Goal: Information Seeking & Learning: Learn about a topic

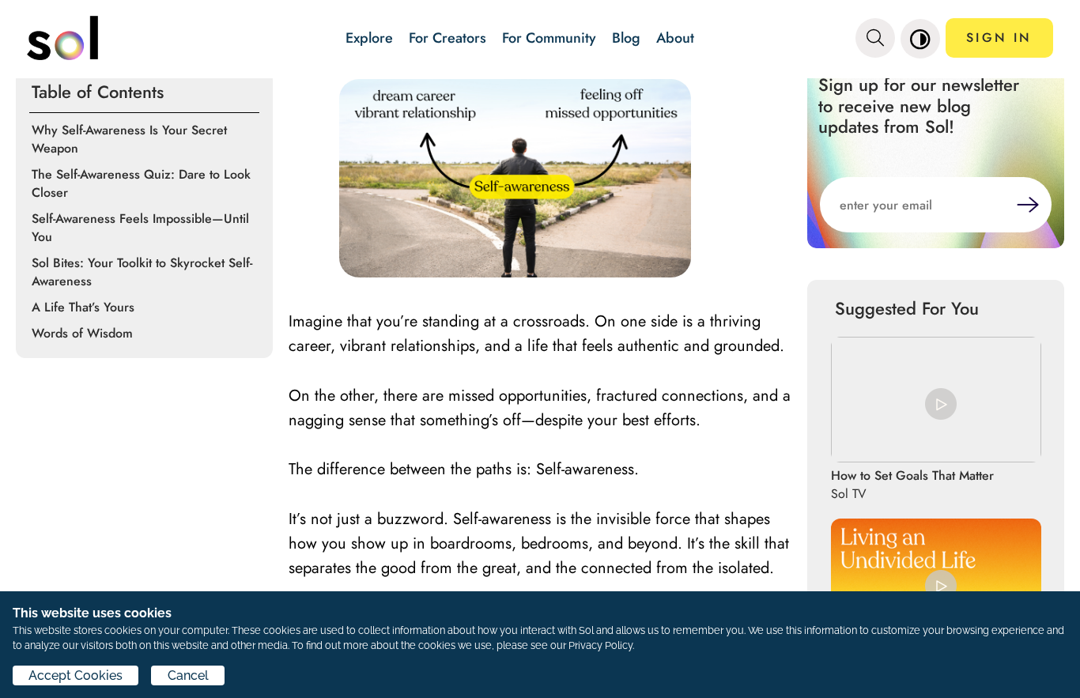
scroll to position [559, 0]
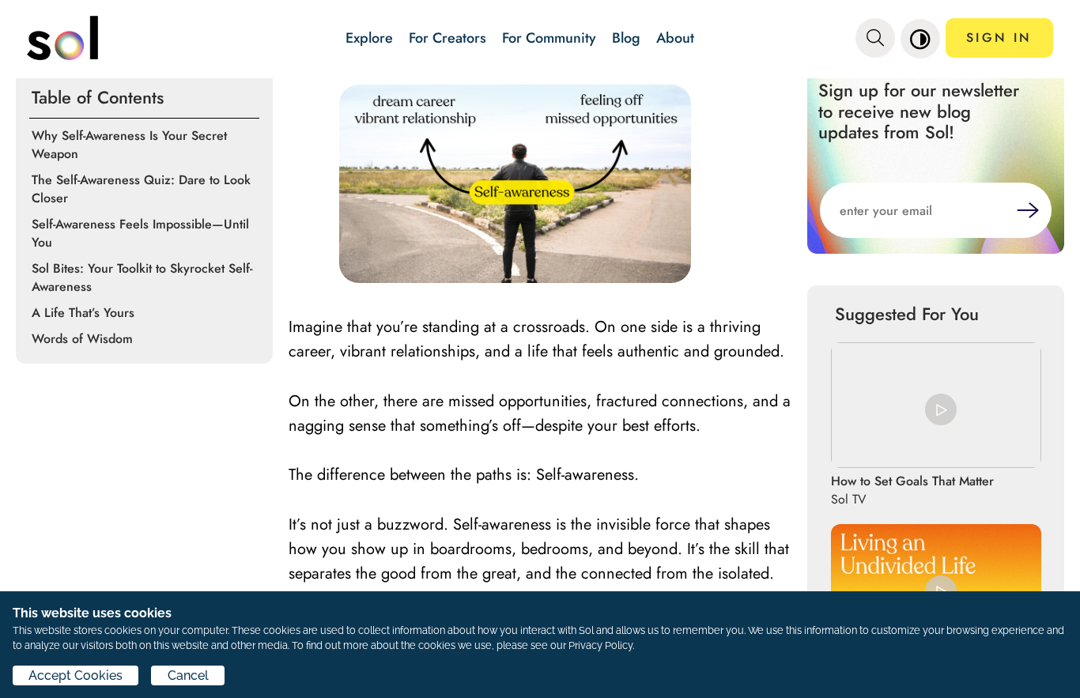
click at [113, 177] on p "The Self-Awareness Quiz: Dare to Look Closer" at bounding box center [147, 189] width 231 height 36
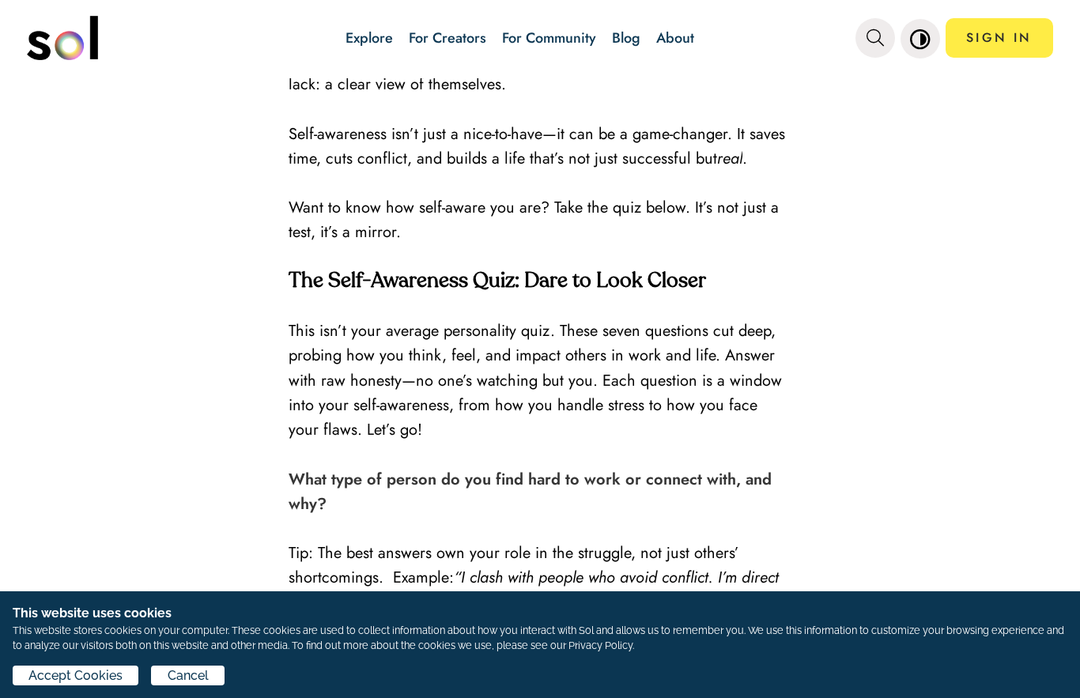
scroll to position [2005, 0]
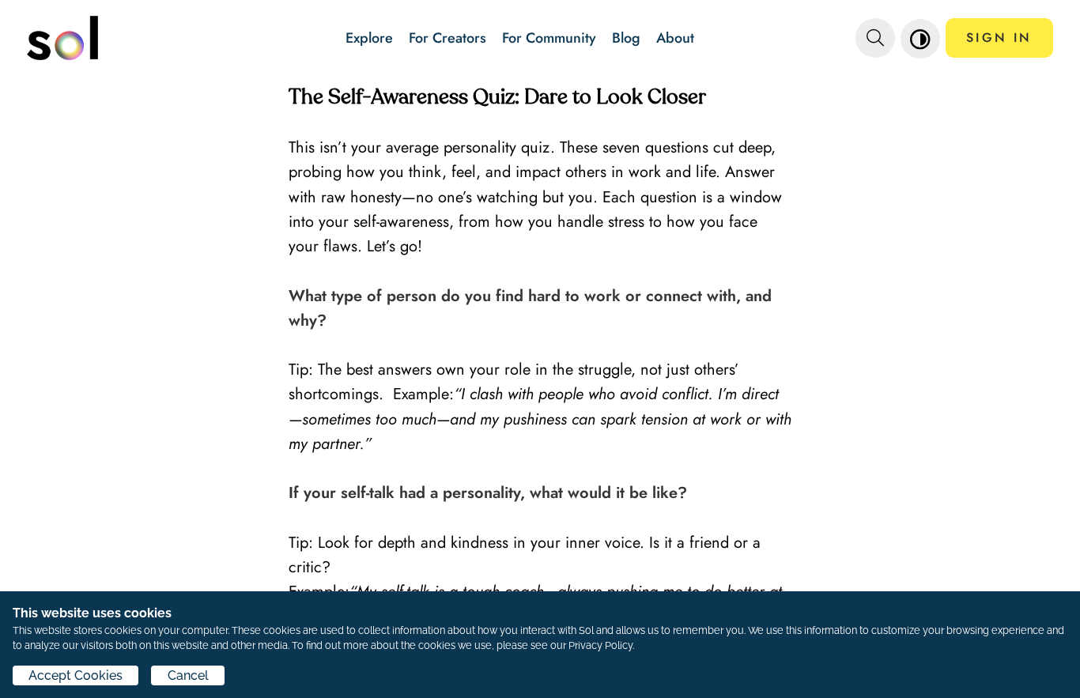
click at [719, 464] on p at bounding box center [540, 468] width 503 height 25
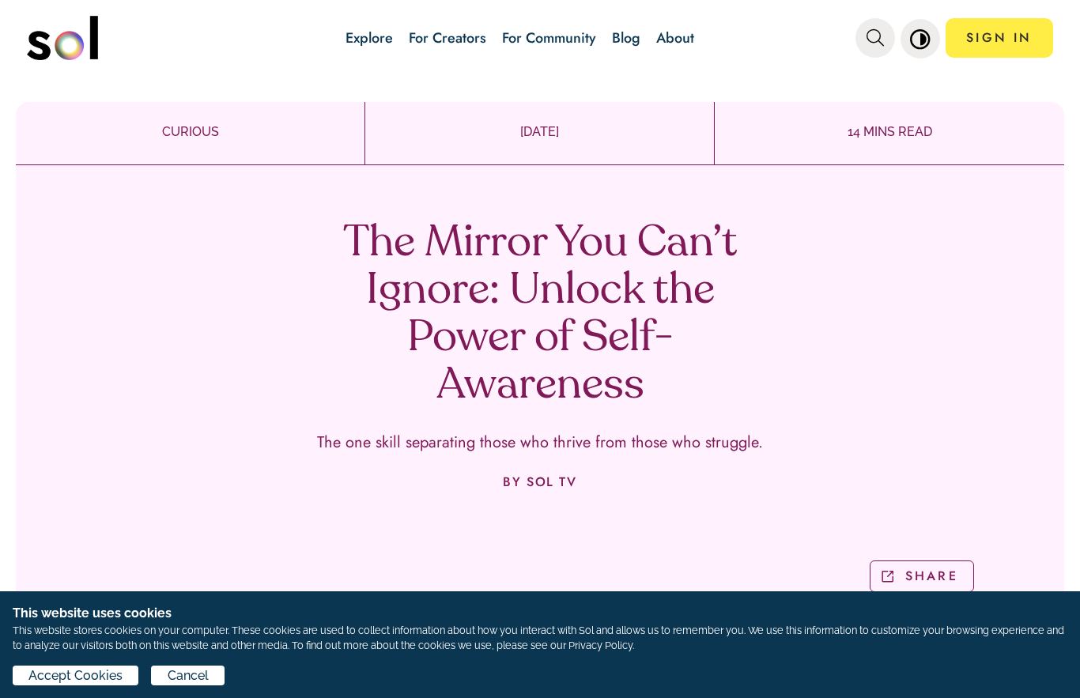
scroll to position [0, 0]
click at [106, 684] on span "Accept Cookies" at bounding box center [75, 676] width 94 height 19
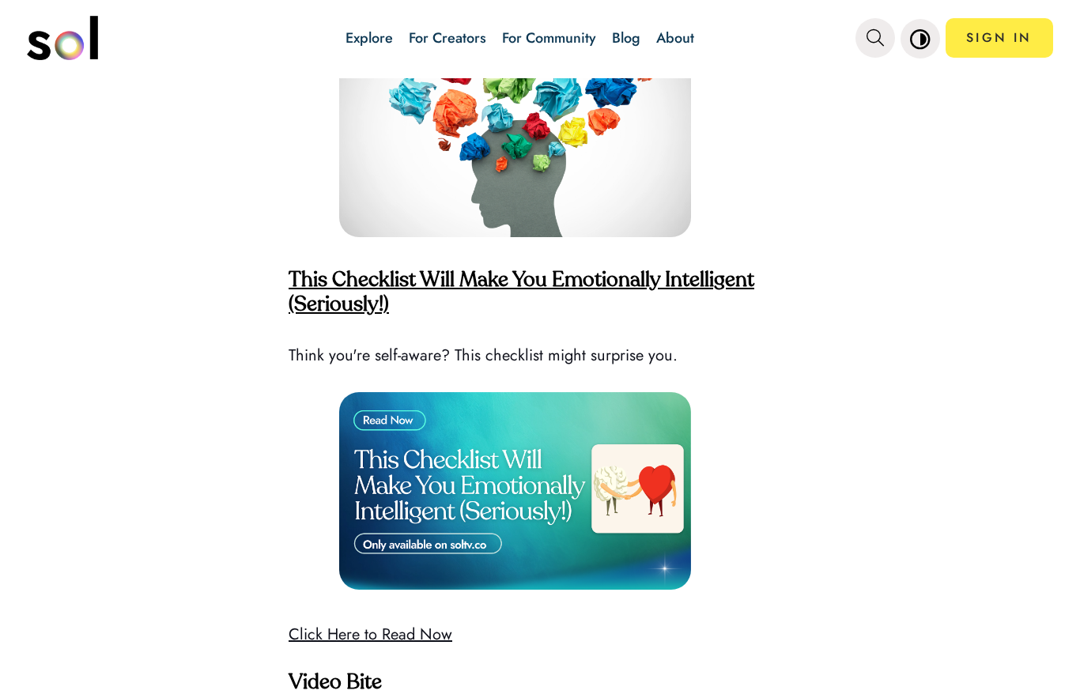
scroll to position [3878, 0]
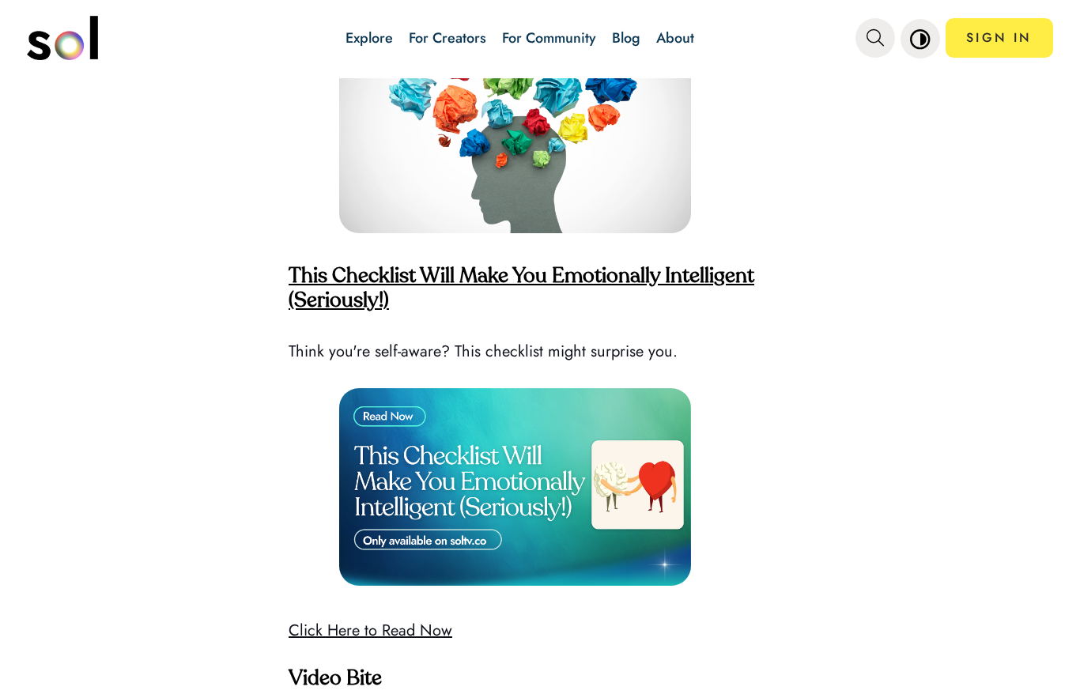
click at [725, 267] on strong "This Checklist Will Make You Emotionally Intelligent (Seriously!)" at bounding box center [522, 289] width 466 height 45
click at [452, 467] on img at bounding box center [515, 487] width 352 height 198
click at [418, 526] on img at bounding box center [515, 487] width 352 height 198
click at [395, 403] on img at bounding box center [515, 487] width 352 height 198
click at [373, 619] on link "Click Here to Read Now" at bounding box center [371, 630] width 164 height 23
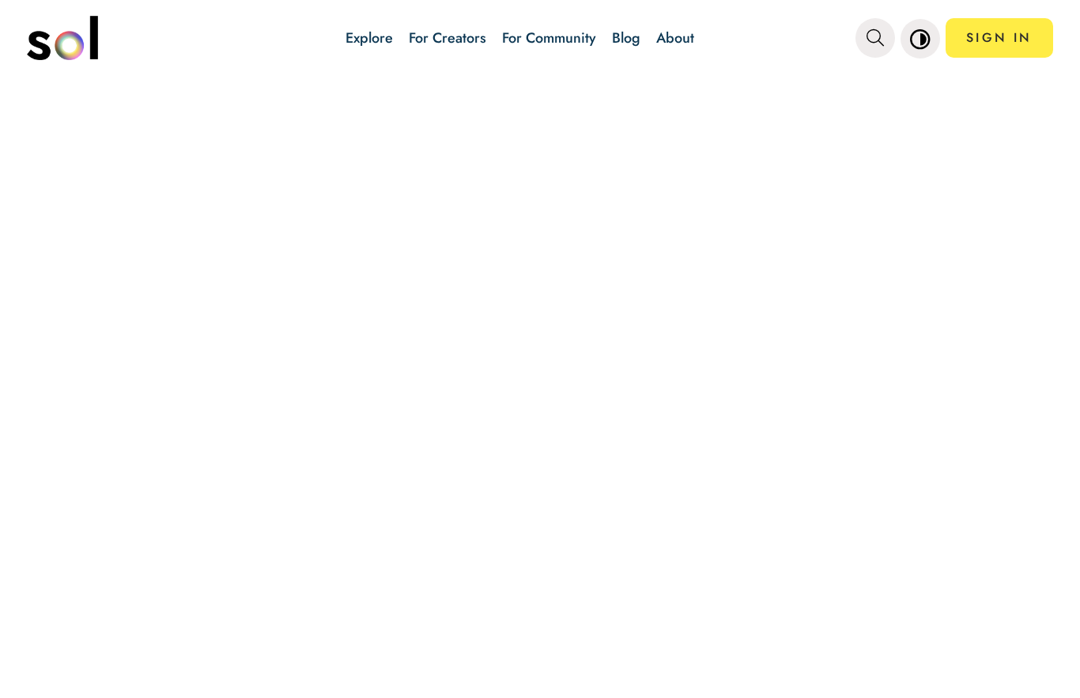
click at [1004, 48] on link "SIGN IN" at bounding box center [1000, 38] width 108 height 40
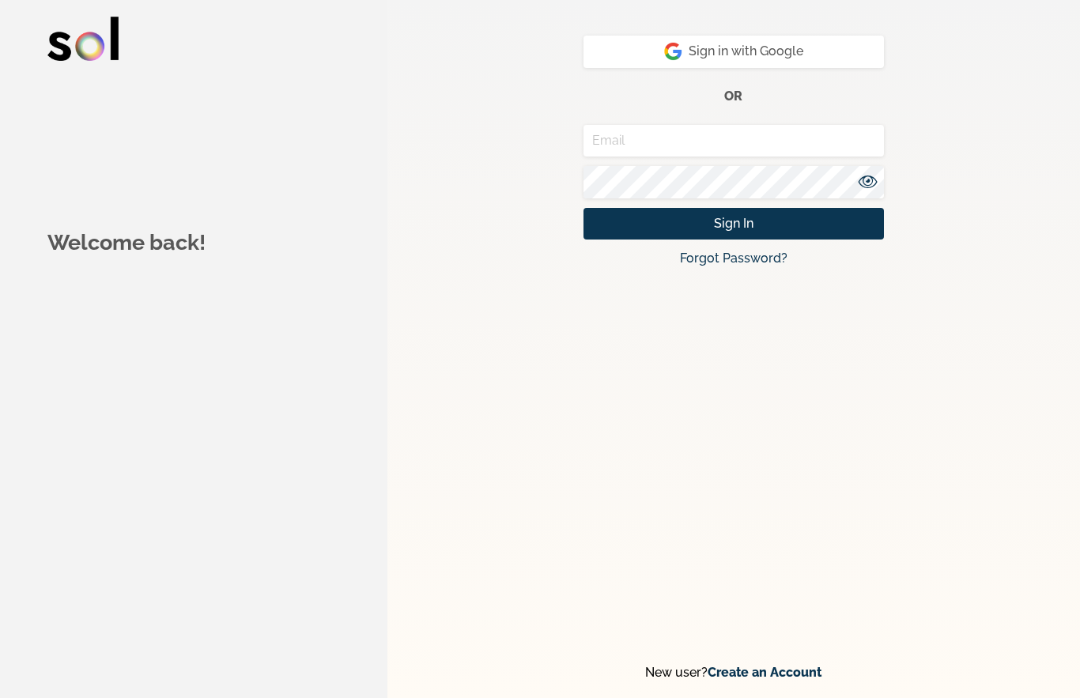
click at [773, 54] on span "Sign in with Google" at bounding box center [733, 51] width 139 height 19
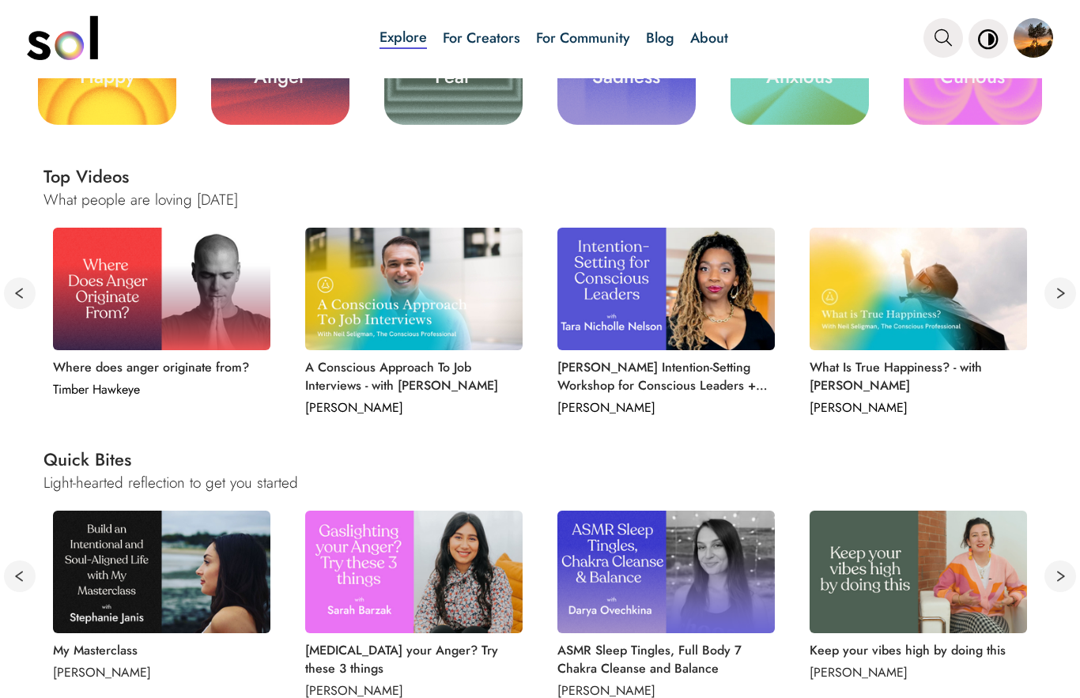
scroll to position [549, 0]
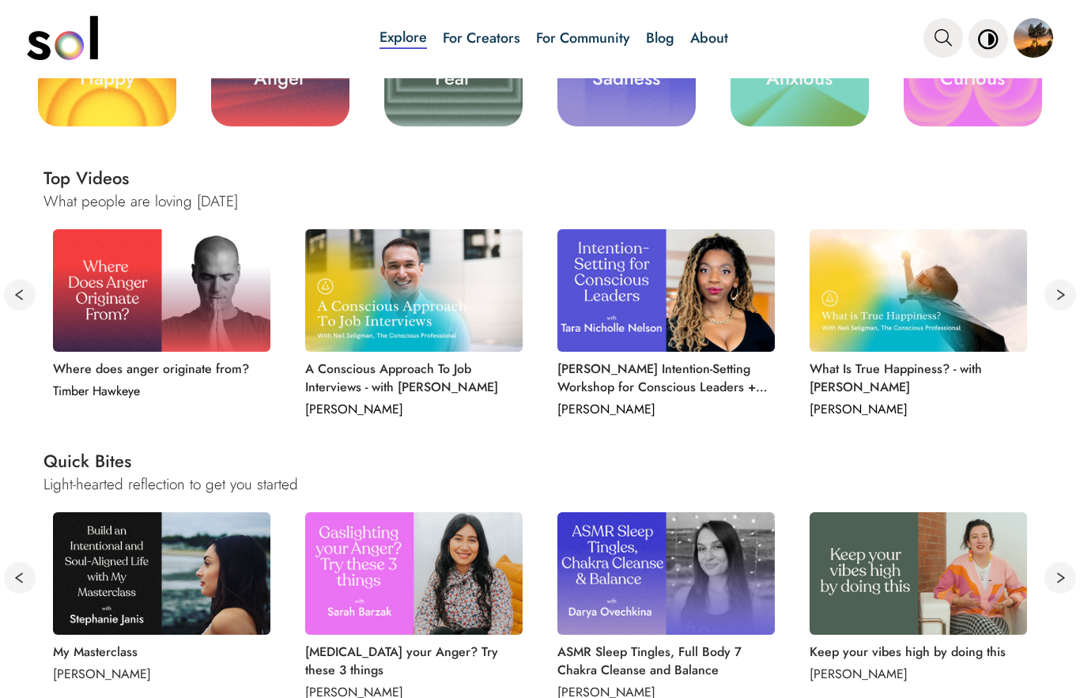
click at [1062, 306] on button at bounding box center [1061, 295] width 32 height 32
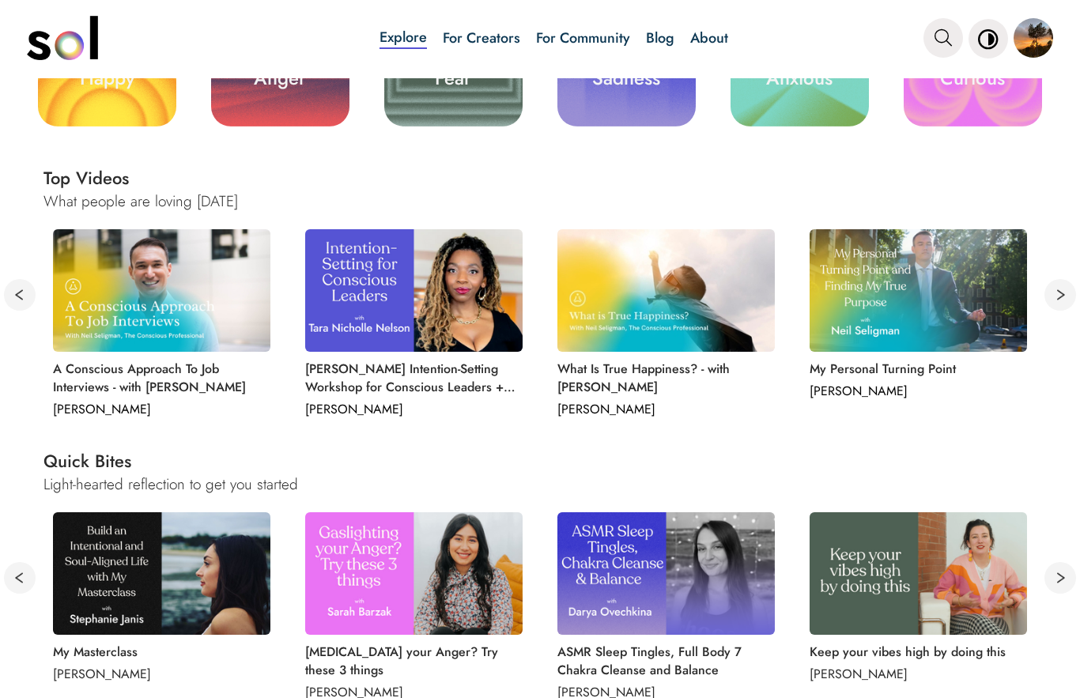
click at [1051, 301] on button at bounding box center [1061, 295] width 32 height 32
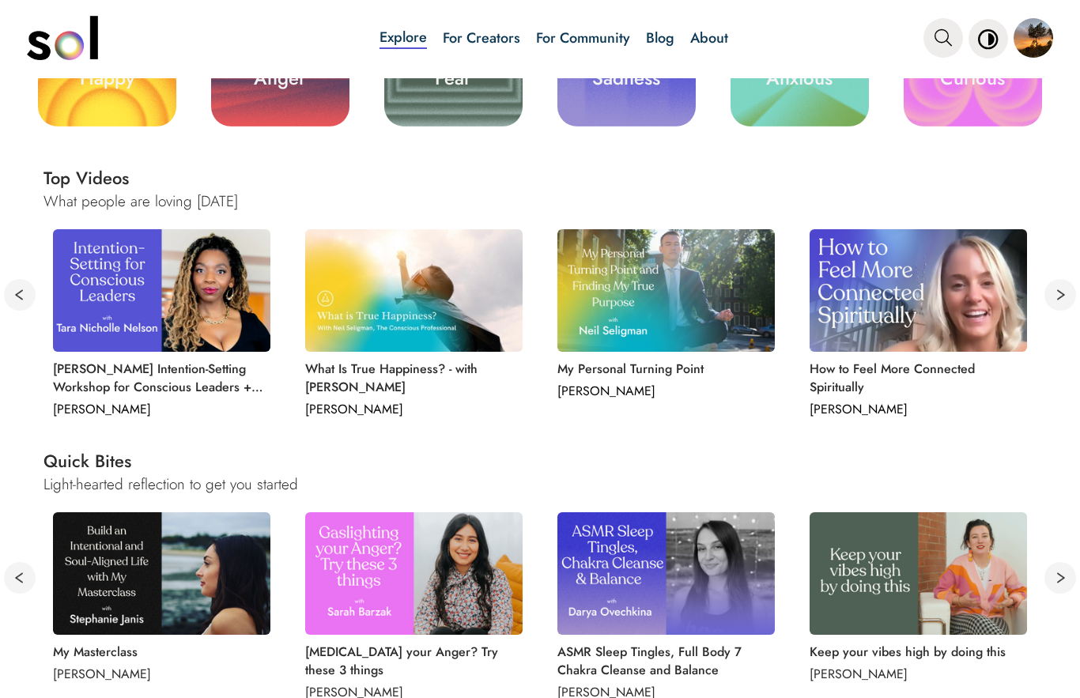
click at [1061, 301] on button at bounding box center [1061, 295] width 32 height 32
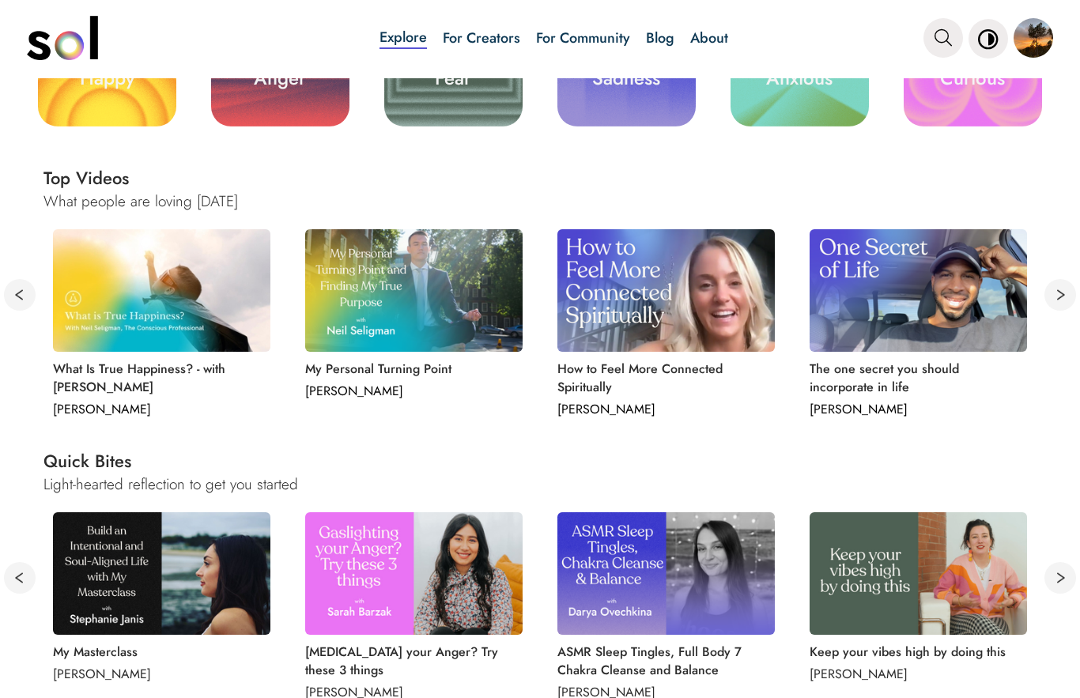
click at [1064, 295] on button at bounding box center [1061, 295] width 32 height 32
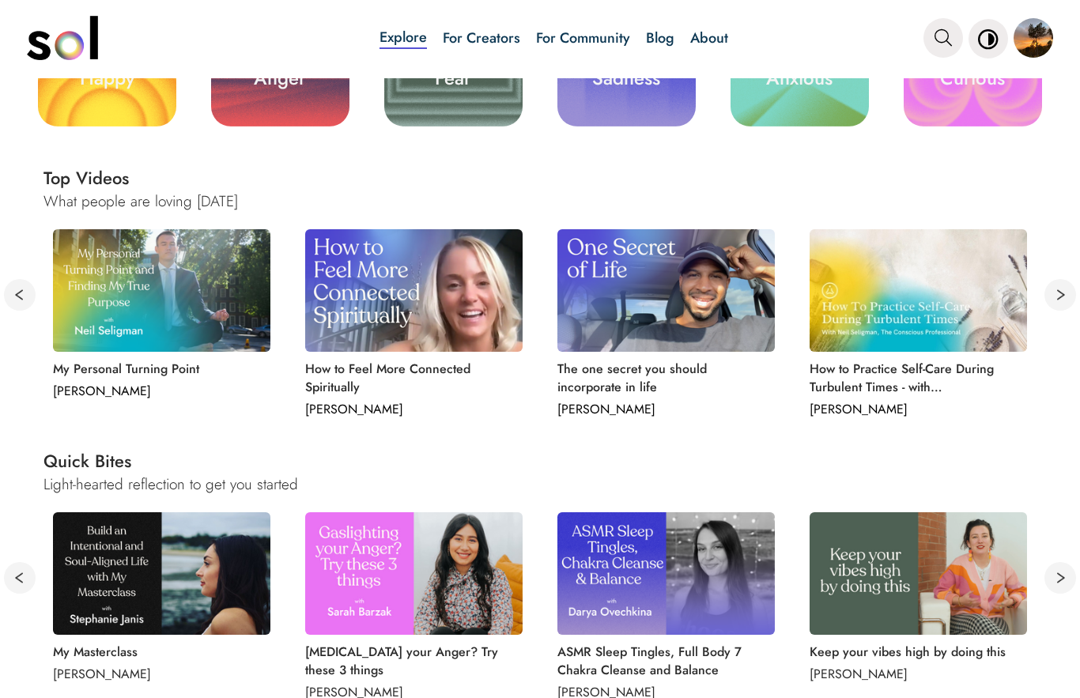
click at [9, 300] on button at bounding box center [20, 295] width 32 height 32
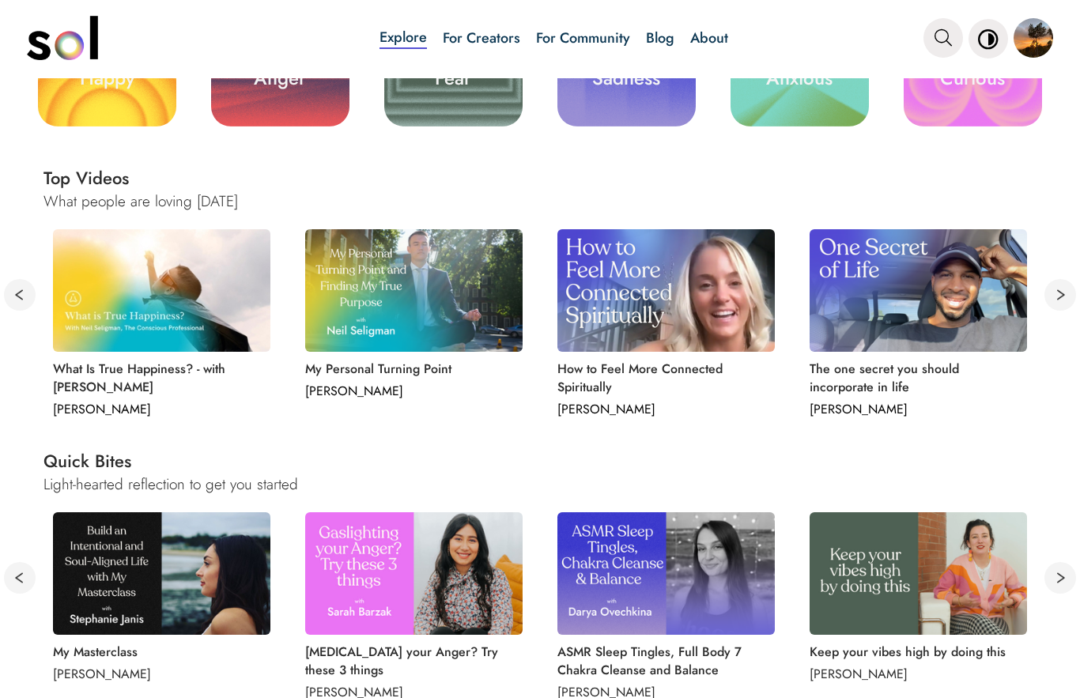
click at [10, 294] on button at bounding box center [20, 295] width 32 height 32
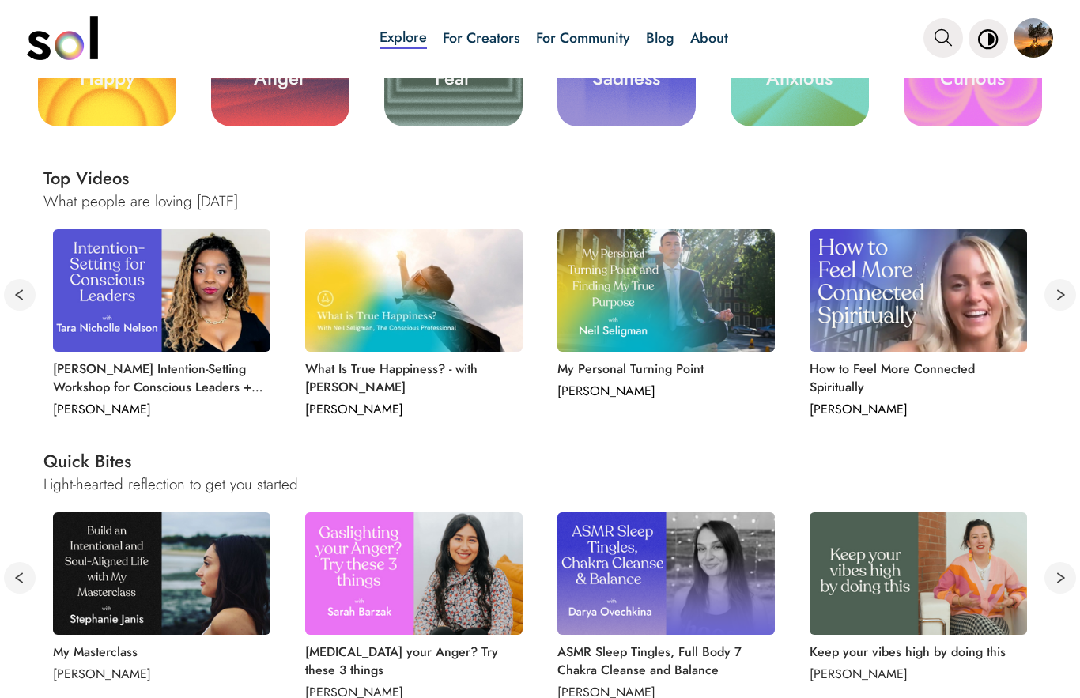
click at [16, 291] on button at bounding box center [20, 295] width 32 height 32
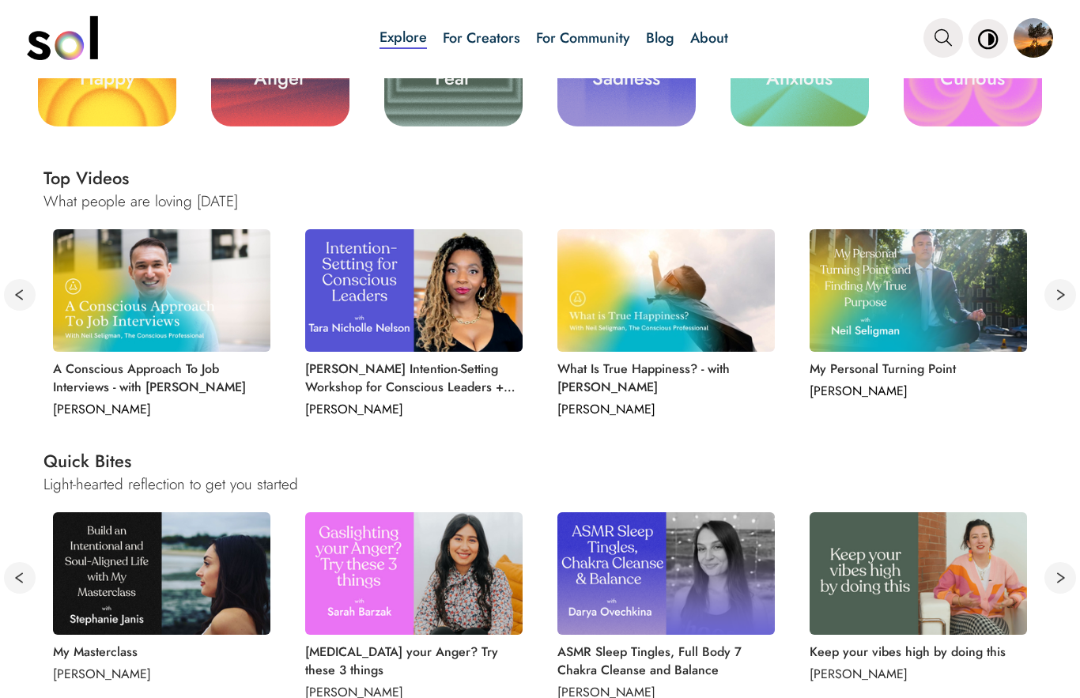
click at [181, 323] on img at bounding box center [162, 290] width 218 height 123
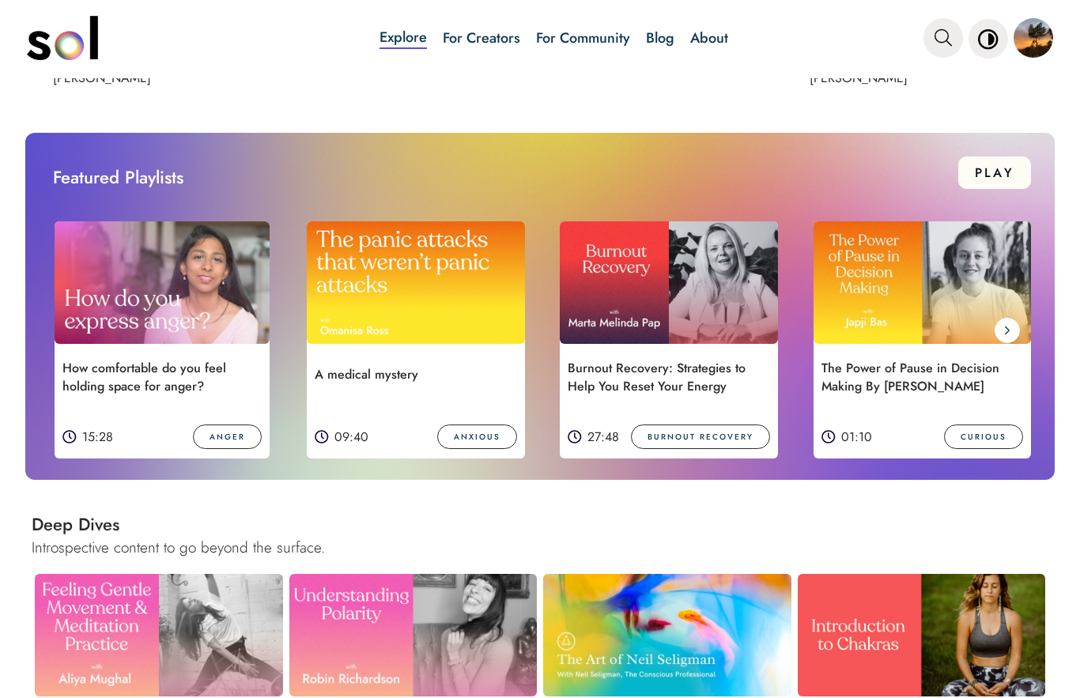
scroll to position [1156, 0]
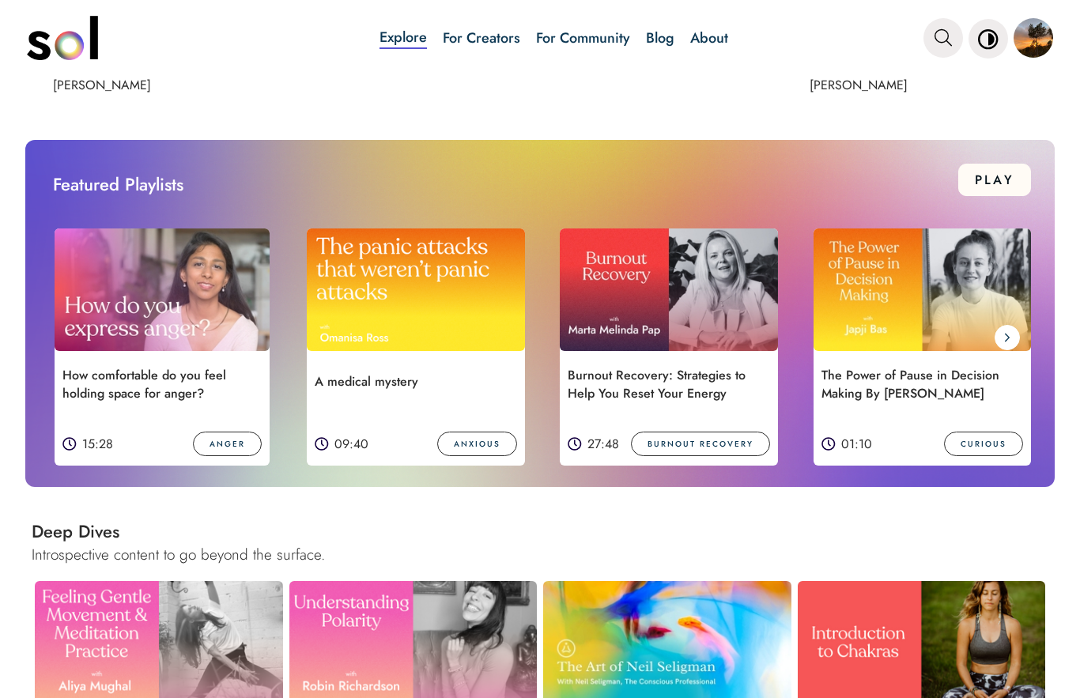
click at [1008, 350] on span at bounding box center [1007, 337] width 25 height 25
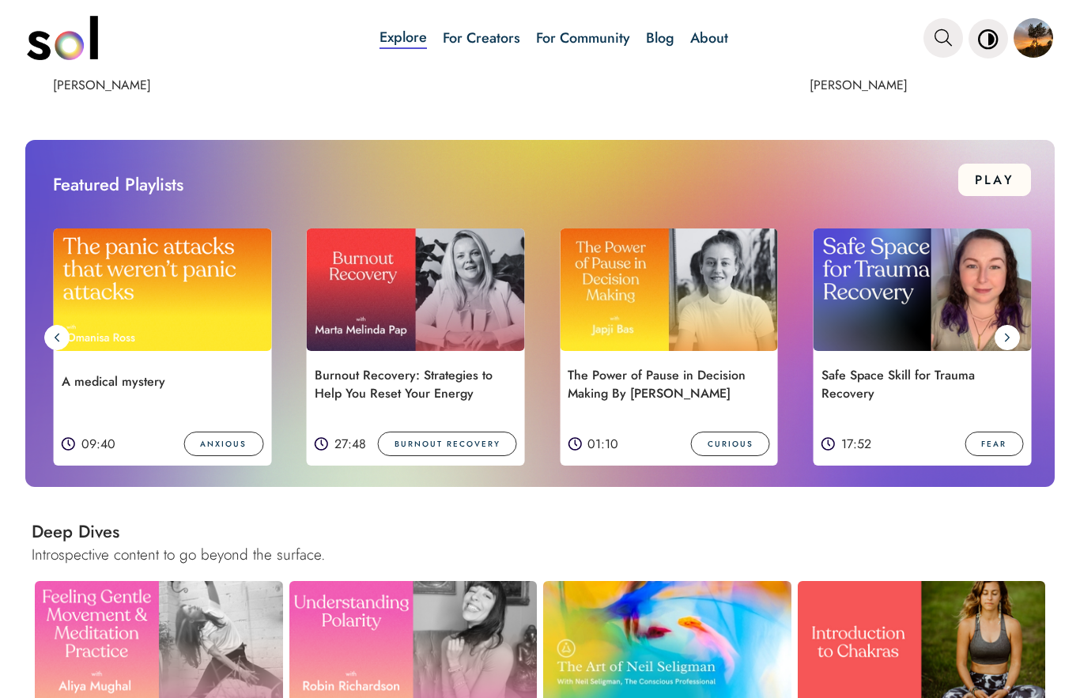
click at [1014, 337] on span at bounding box center [1007, 337] width 25 height 25
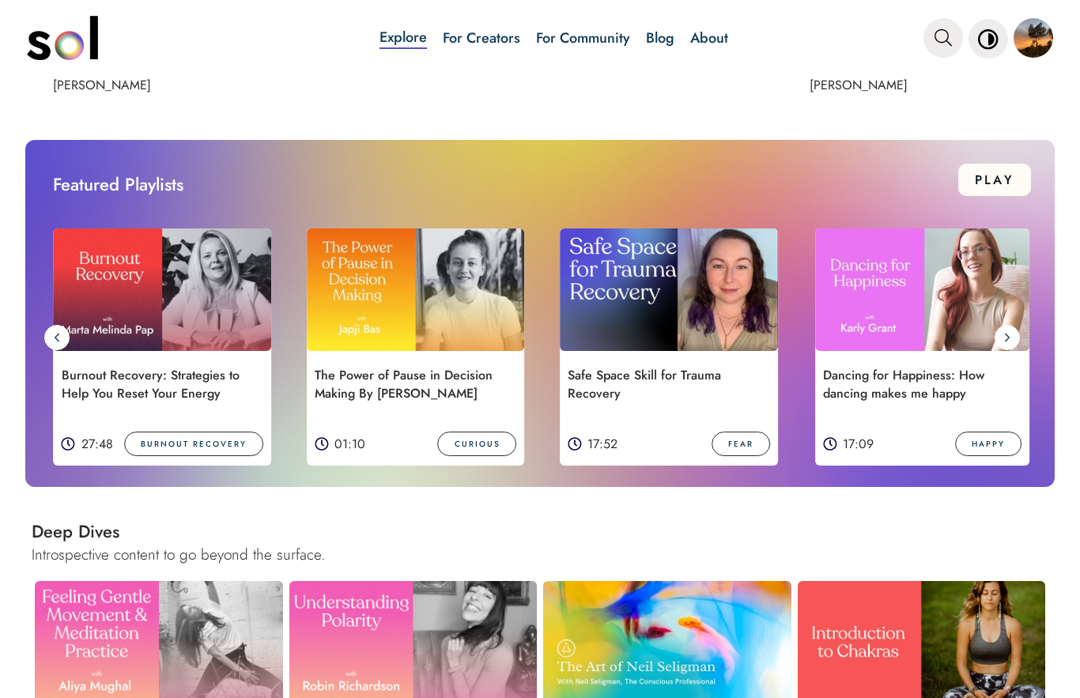
click at [1011, 349] on span at bounding box center [1007, 337] width 25 height 25
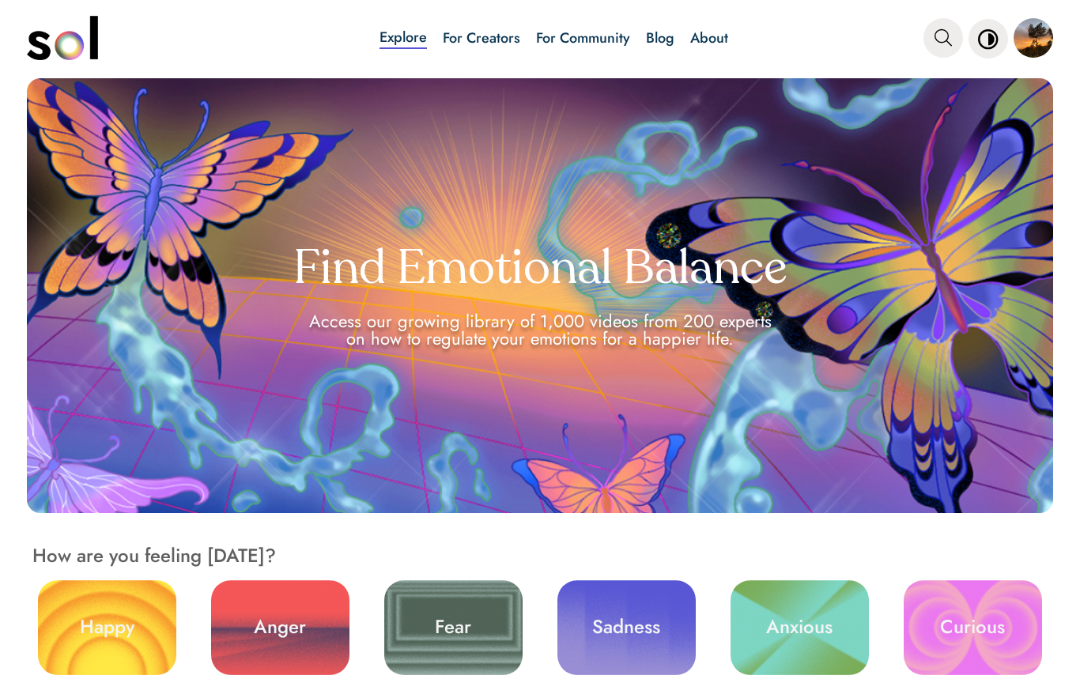
scroll to position [0, 0]
click at [656, 44] on link "Blog" at bounding box center [660, 38] width 28 height 21
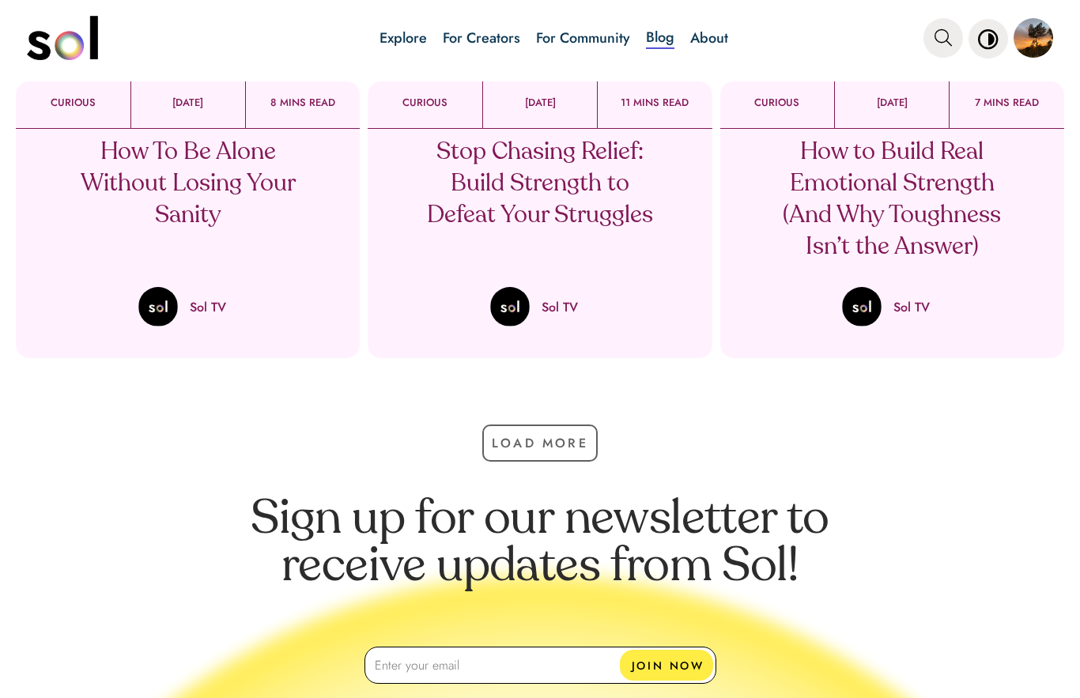
scroll to position [486, 0]
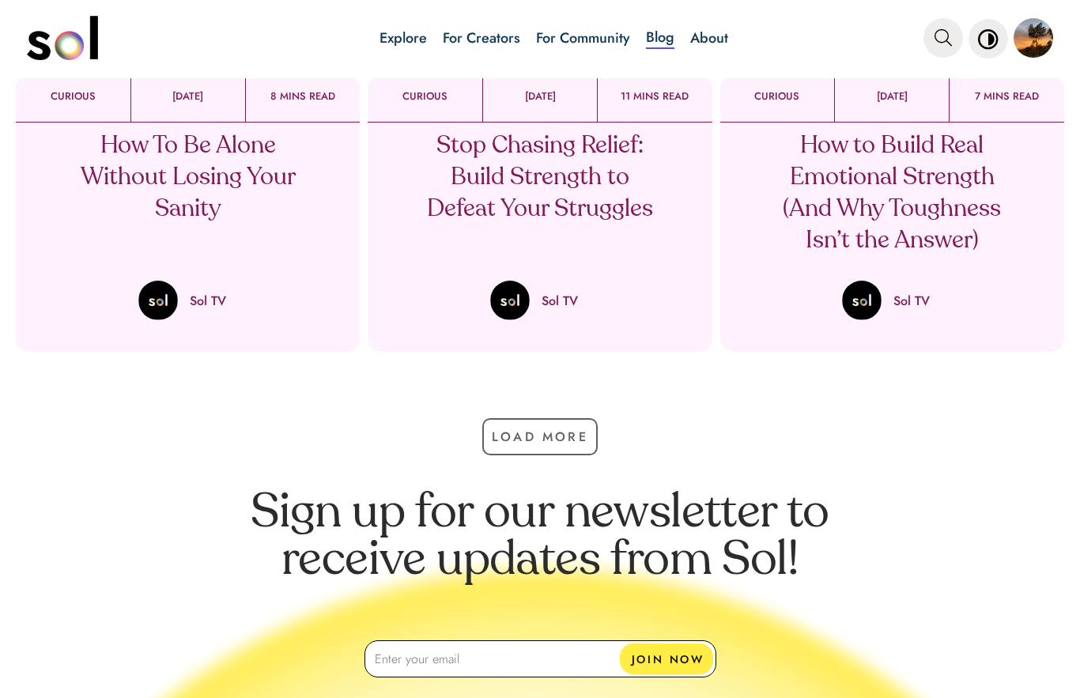
click at [566, 446] on button "Load More" at bounding box center [539, 436] width 115 height 37
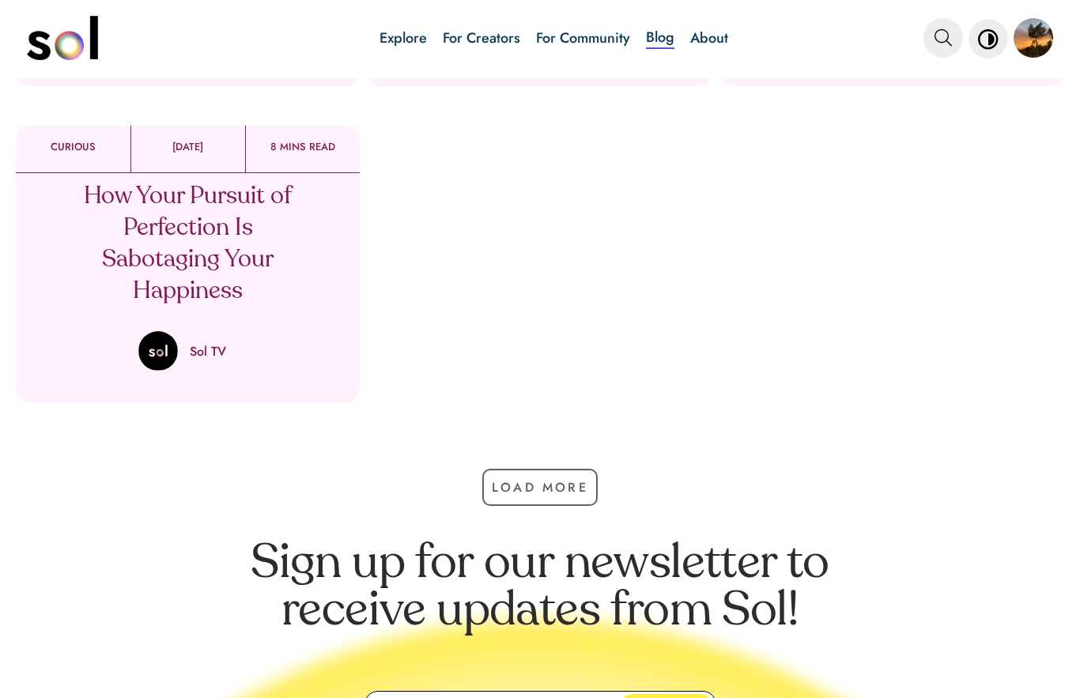
scroll to position [1069, 0]
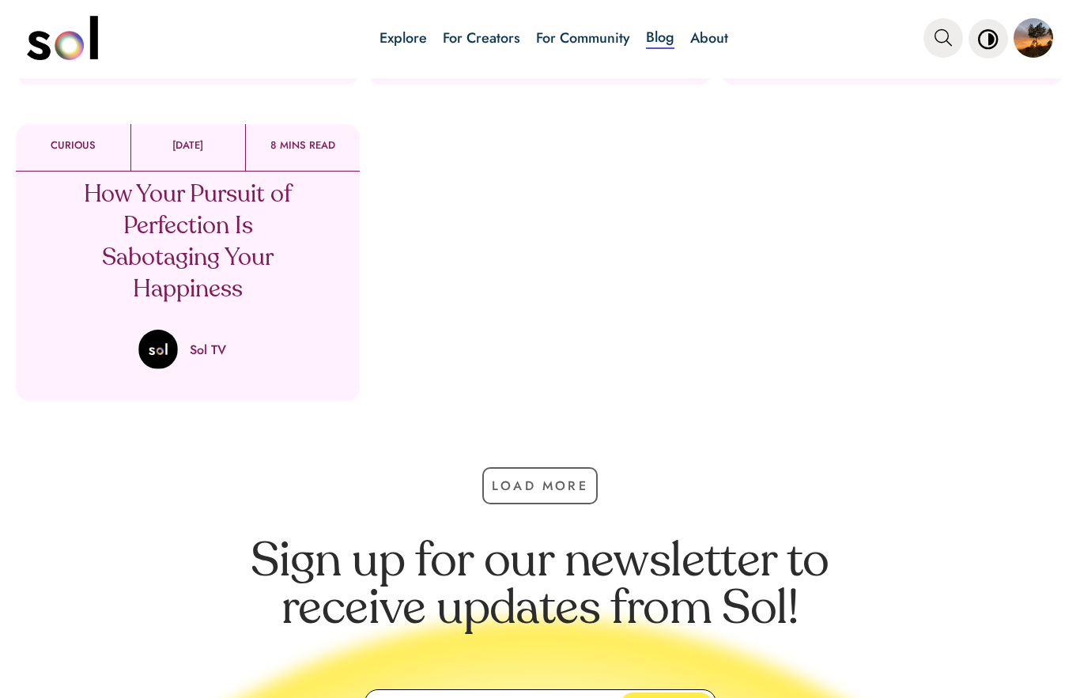
click at [544, 489] on button "Load More" at bounding box center [539, 485] width 115 height 37
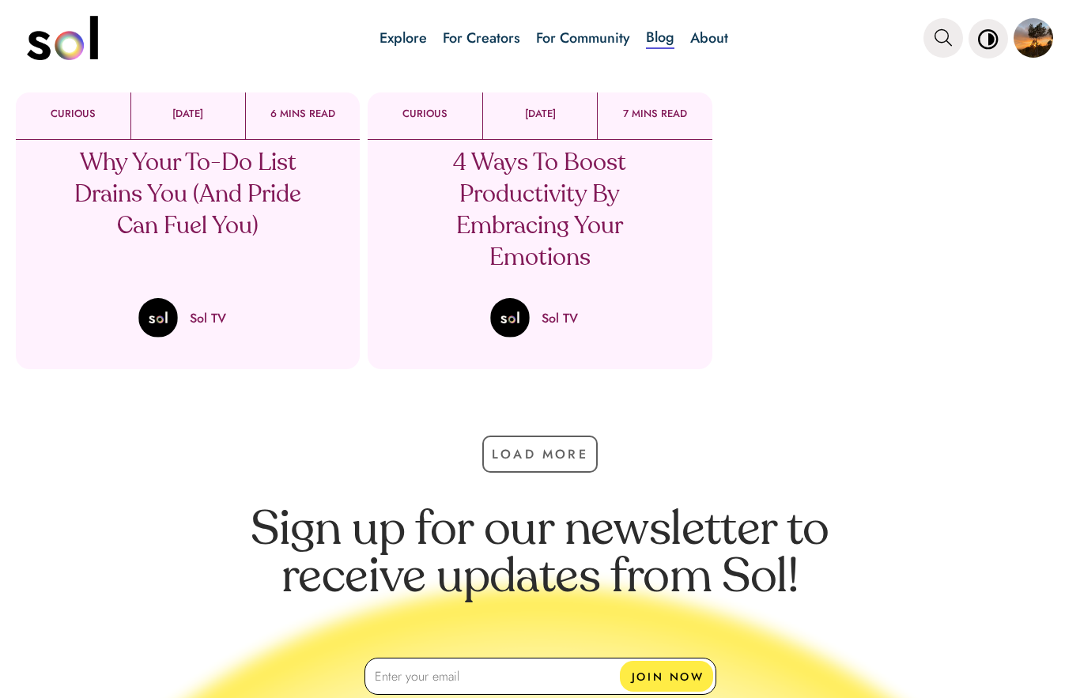
scroll to position [1418, 0]
click at [558, 456] on button "Load More" at bounding box center [539, 453] width 115 height 37
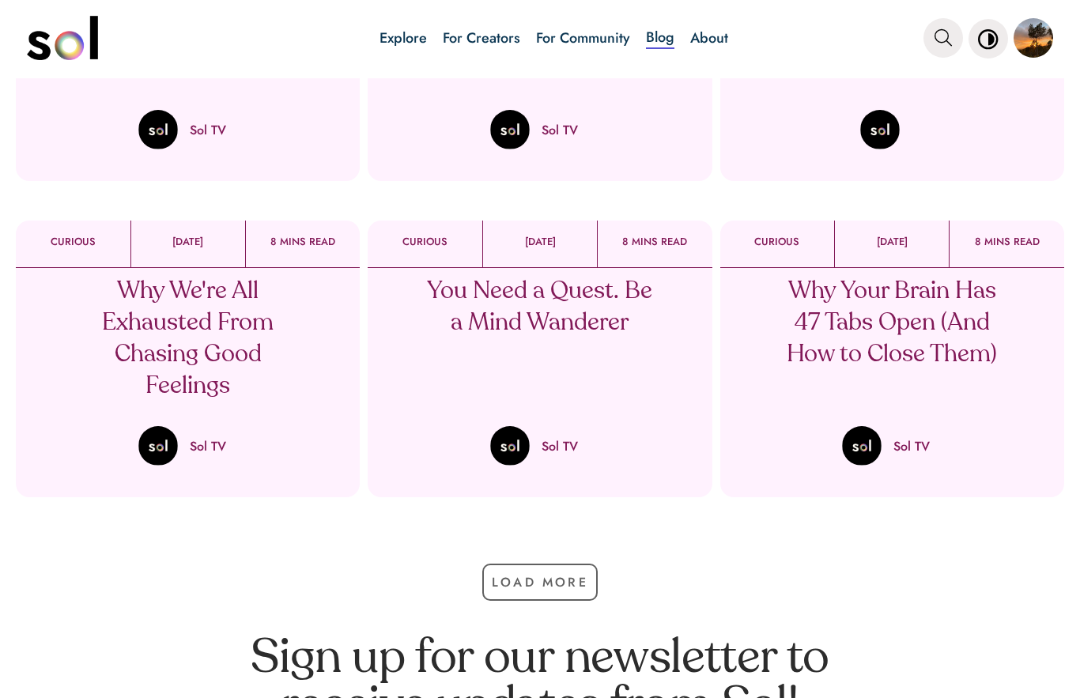
scroll to position [1606, 0]
click at [538, 580] on button "Load More" at bounding box center [539, 581] width 115 height 37
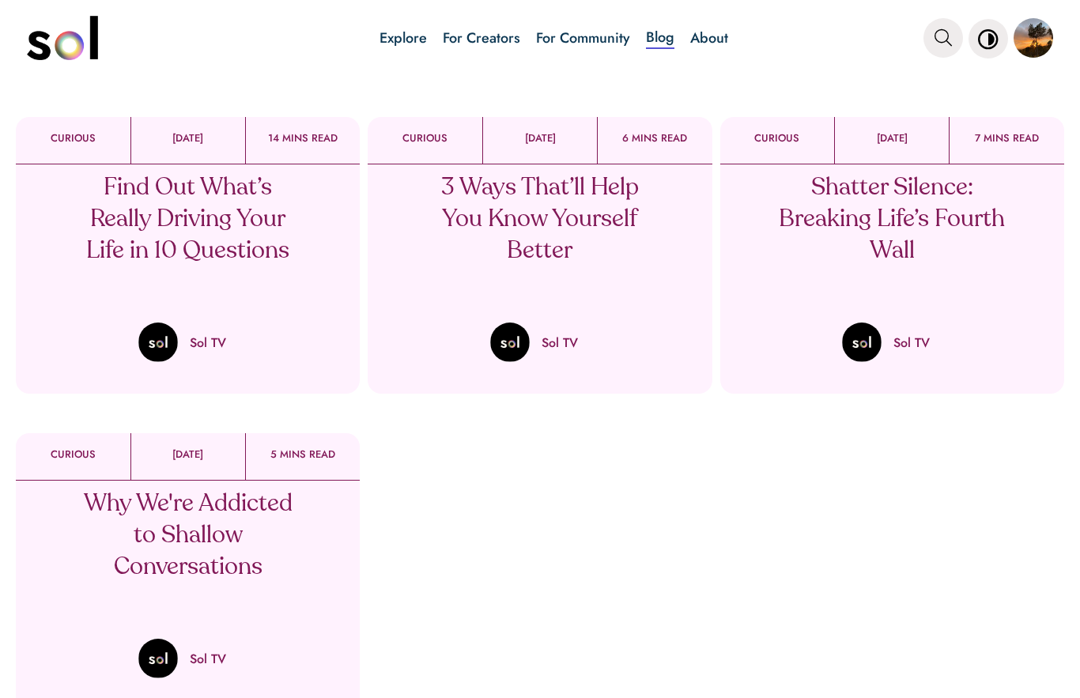
scroll to position [2026, 0]
click at [267, 244] on p "Find Out What’s Really Driving Your Life in 10 Questions" at bounding box center [187, 219] width 233 height 95
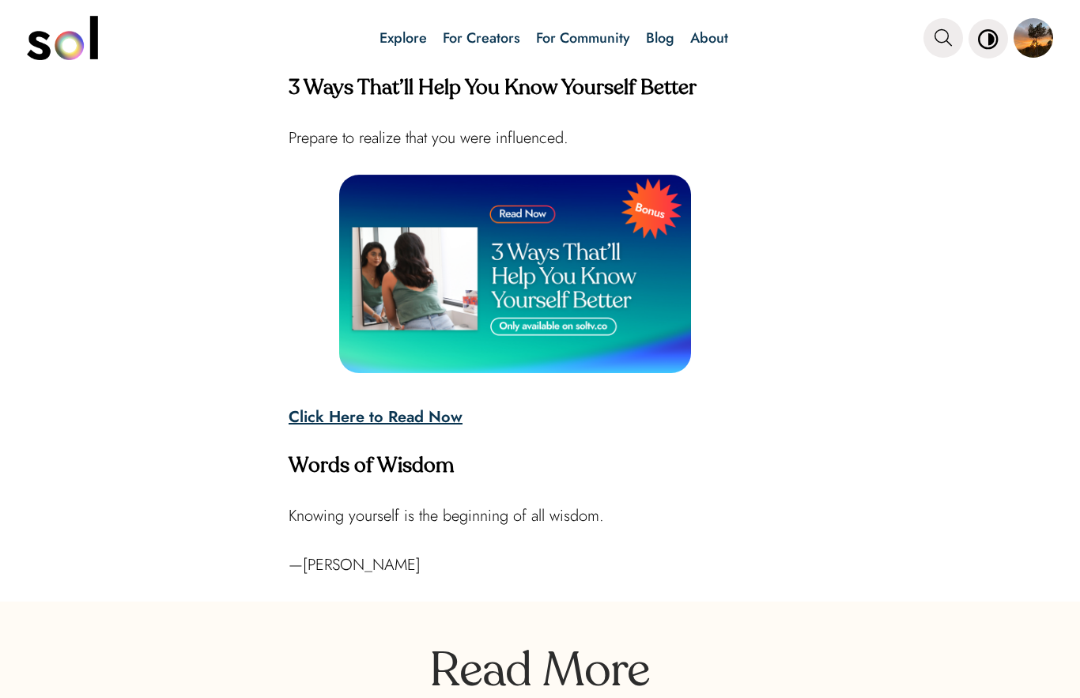
scroll to position [4602, 0]
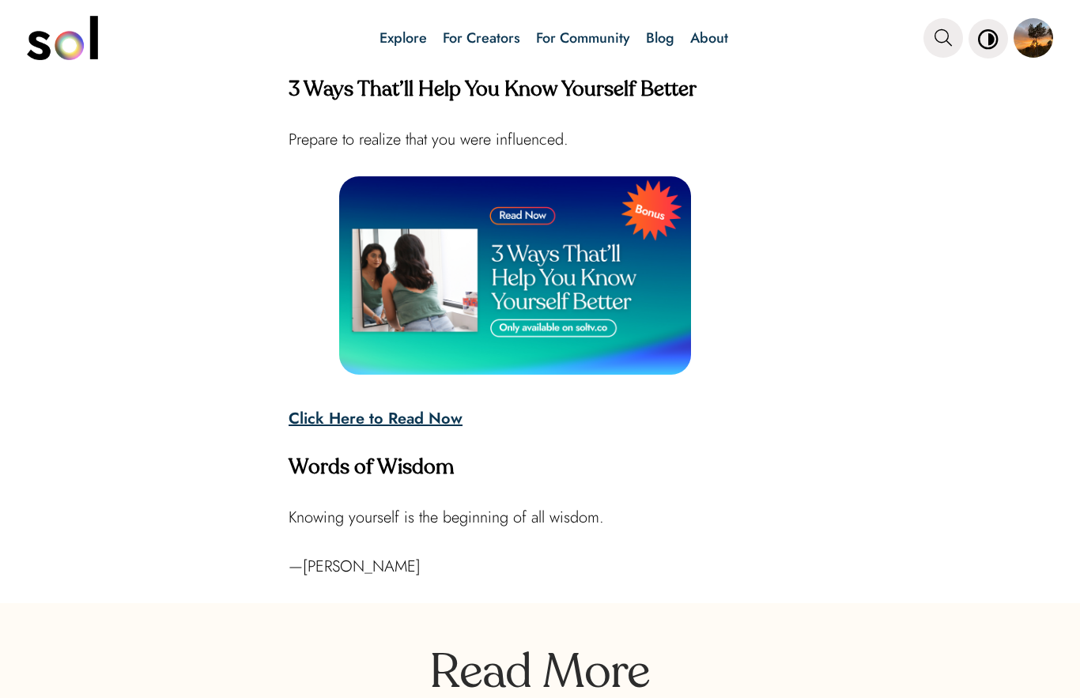
click at [365, 420] on strong "Click Here to Read Now" at bounding box center [376, 418] width 174 height 23
